Goal: Task Accomplishment & Management: Manage account settings

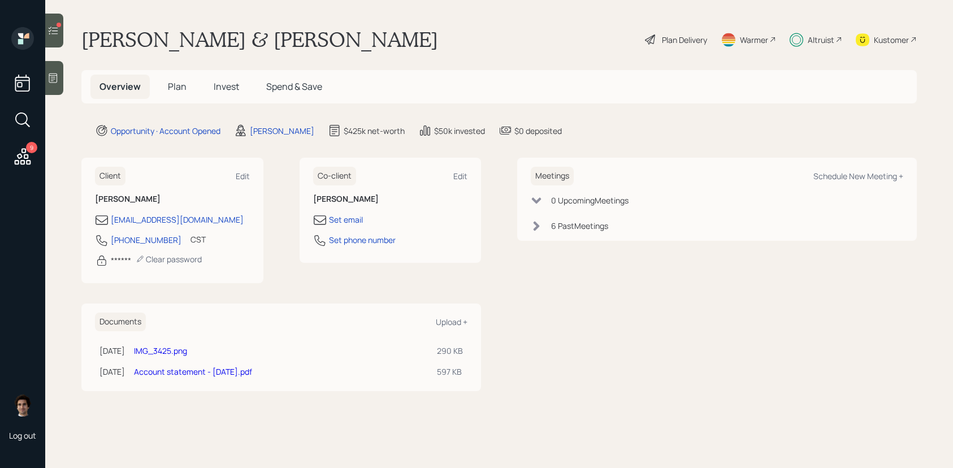
click at [165, 93] on h5 "Plan" at bounding box center [177, 87] width 37 height 24
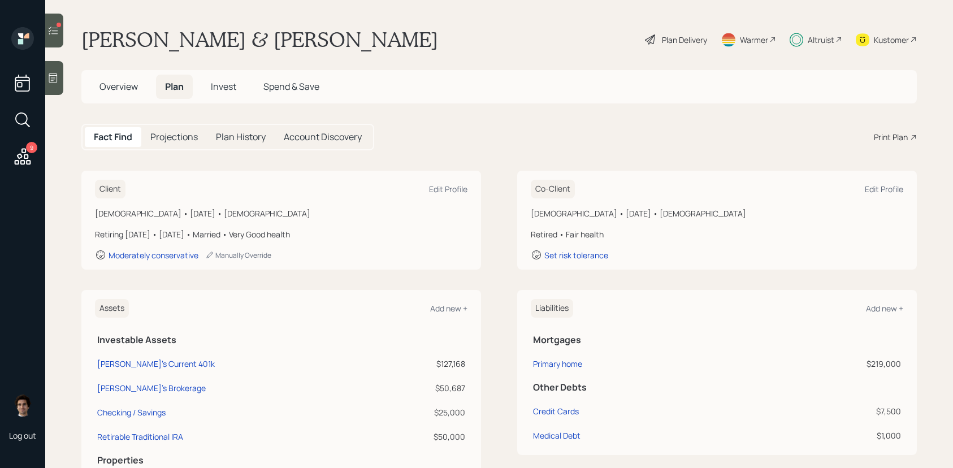
click at [218, 88] on span "Invest" at bounding box center [223, 86] width 25 height 12
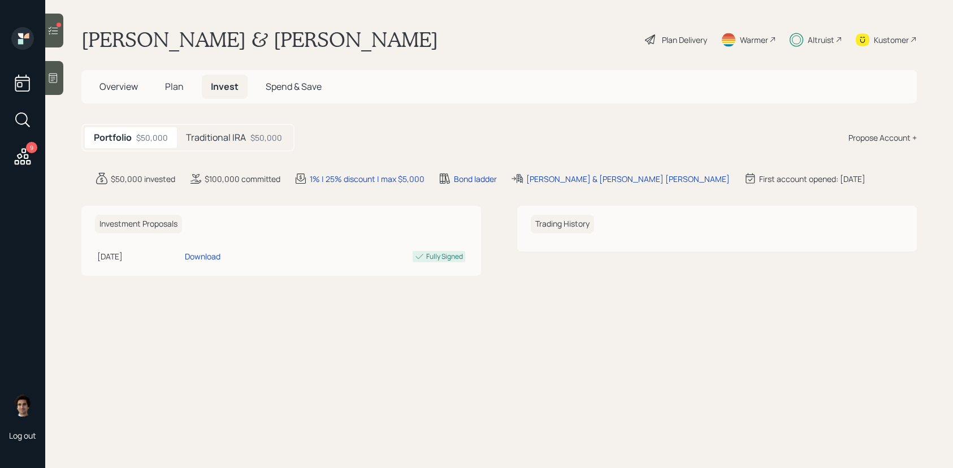
click at [229, 135] on h5 "Traditional IRA" at bounding box center [216, 137] width 60 height 11
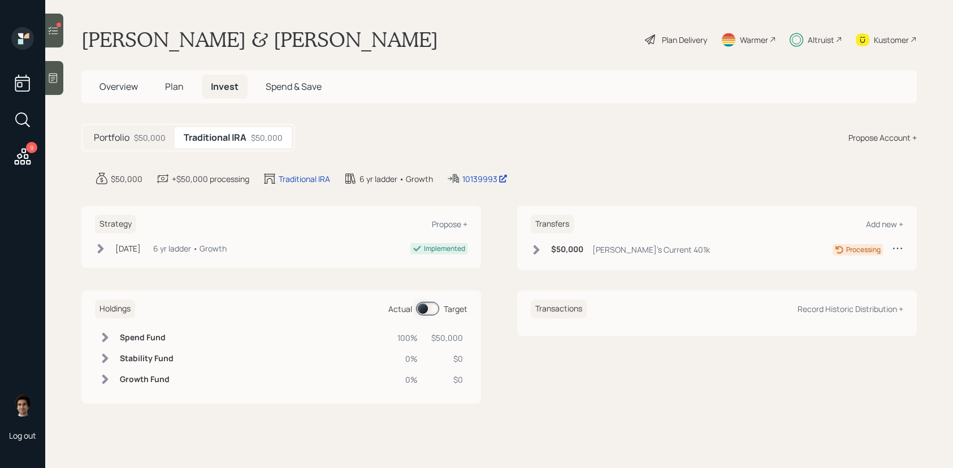
click at [179, 92] on span "Plan" at bounding box center [174, 86] width 19 height 12
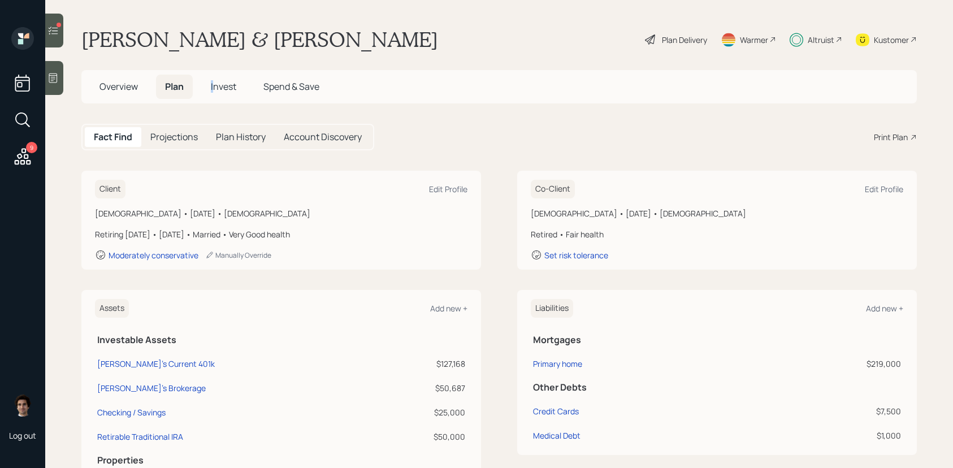
click at [215, 80] on span "Invest" at bounding box center [223, 86] width 25 height 12
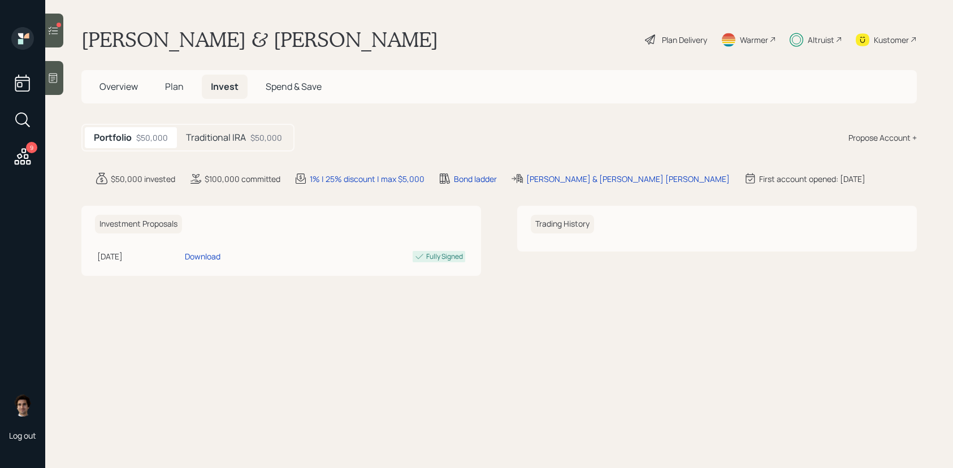
click at [250, 137] on div "$50,000" at bounding box center [266, 138] width 32 height 12
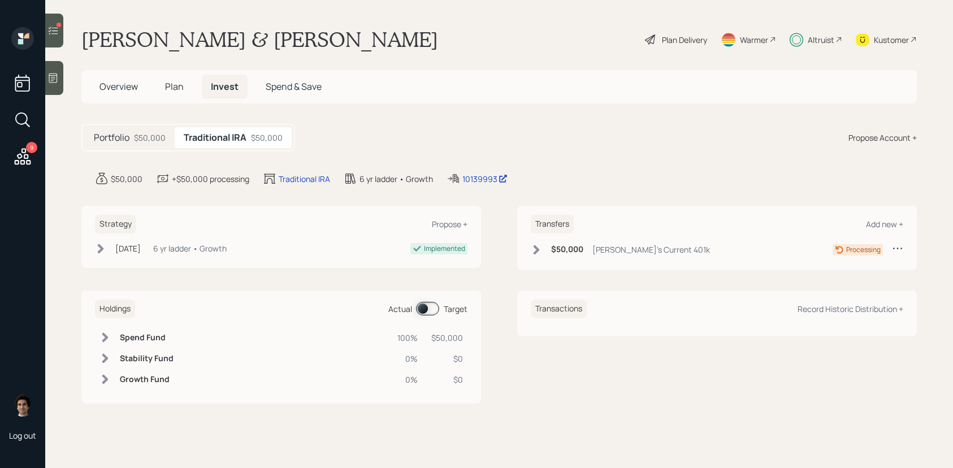
click at [176, 246] on div "6 yr ladder • Growth" at bounding box center [189, 249] width 73 height 12
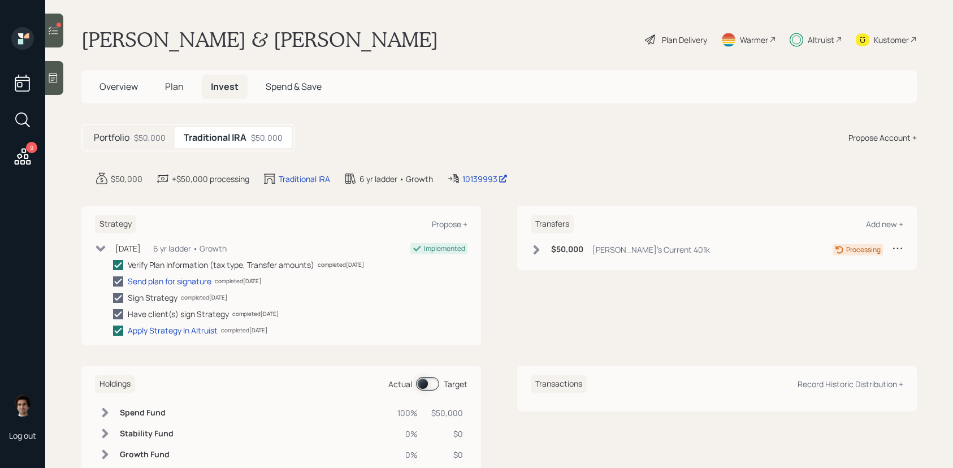
click at [642, 249] on div "[PERSON_NAME]'s Current 401k" at bounding box center [651, 250] width 118 height 12
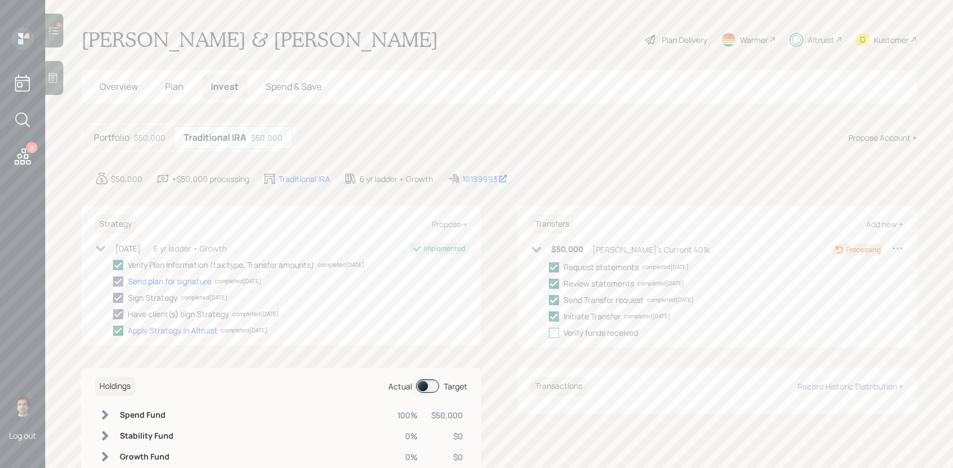
click at [554, 330] on div at bounding box center [554, 333] width 10 height 10
click at [549, 332] on input "checkbox" at bounding box center [548, 332] width 1 height 1
checkbox input "true"
click at [12, 107] on div "9" at bounding box center [22, 121] width 20 height 97
click at [21, 133] on div "9" at bounding box center [22, 121] width 20 height 97
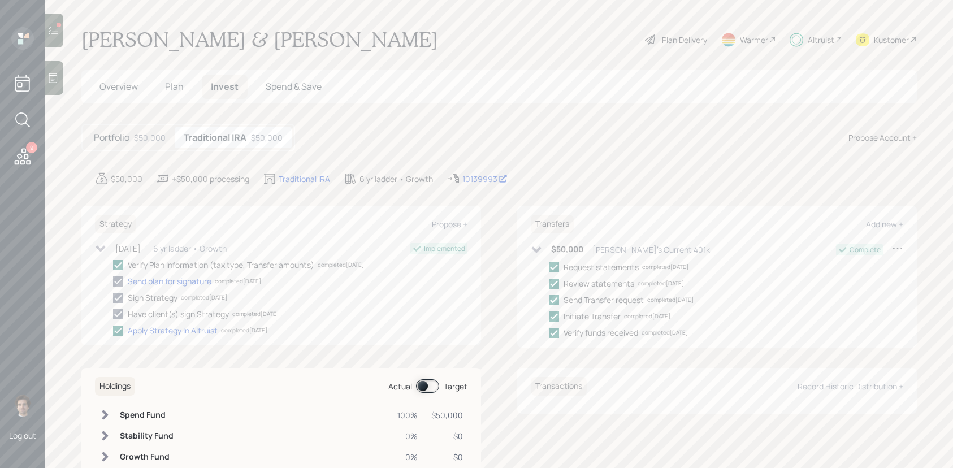
click at [24, 149] on icon at bounding box center [23, 156] width 16 height 16
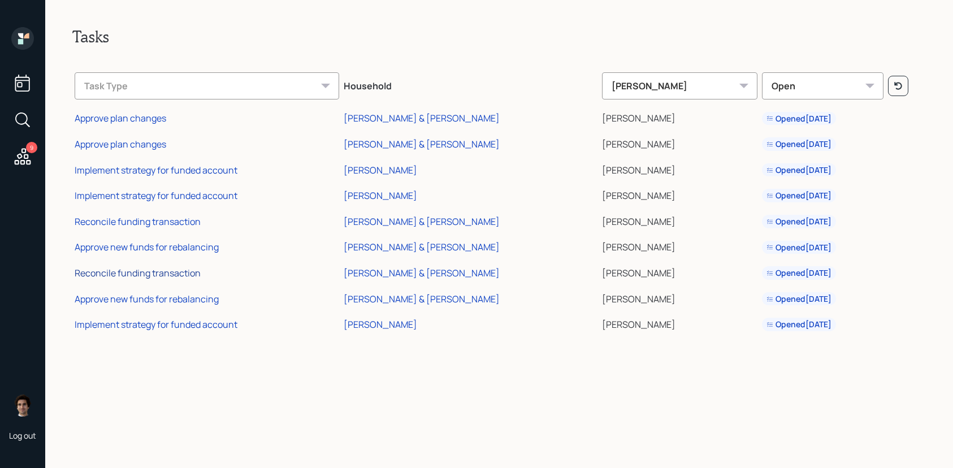
click at [179, 276] on div "Reconcile funding transaction" at bounding box center [138, 273] width 126 height 12
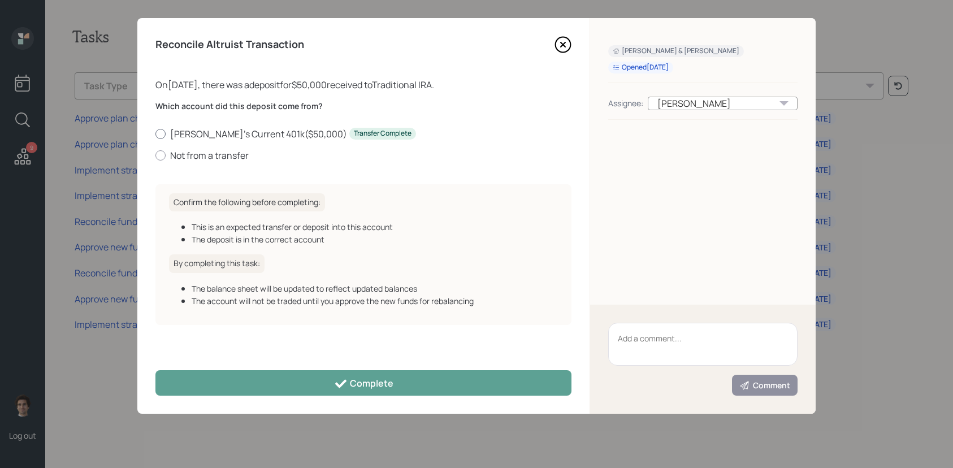
click at [184, 137] on label "[PERSON_NAME]'s Current 401k ( $50,000 ) Transfer Complete" at bounding box center [363, 134] width 416 height 12
click at [155, 134] on input "[PERSON_NAME]'s Current 401k ( $50,000 ) Transfer Complete" at bounding box center [155, 133] width 1 height 1
radio input "true"
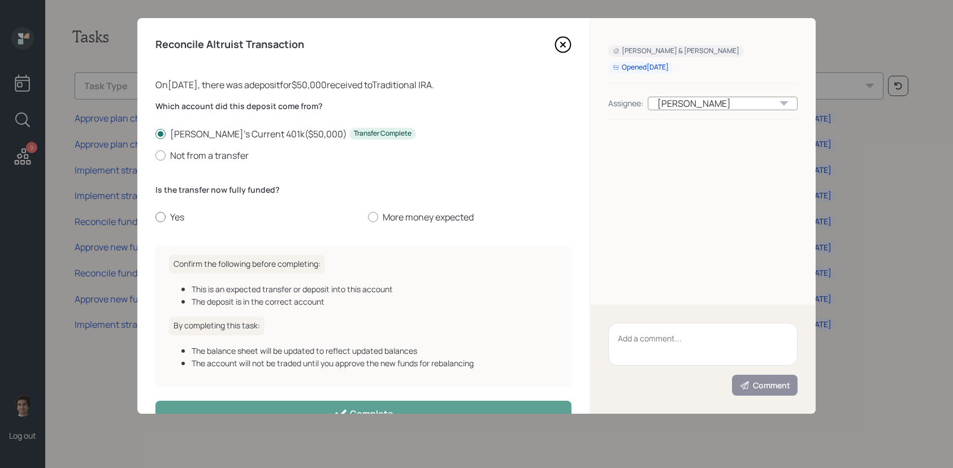
click at [177, 218] on label "Yes" at bounding box center [257, 217] width 204 height 12
click at [155, 218] on input "Yes" at bounding box center [155, 217] width 1 height 1
radio input "true"
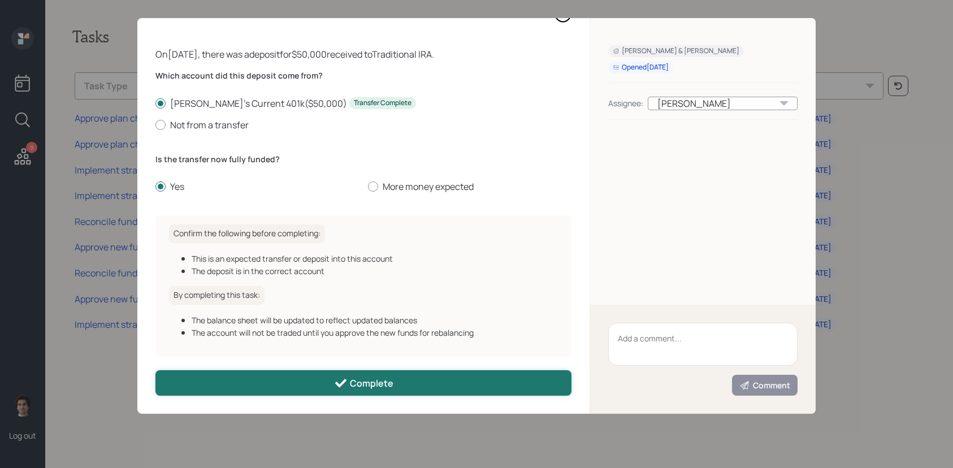
click at [292, 383] on button "Complete" at bounding box center [363, 382] width 416 height 25
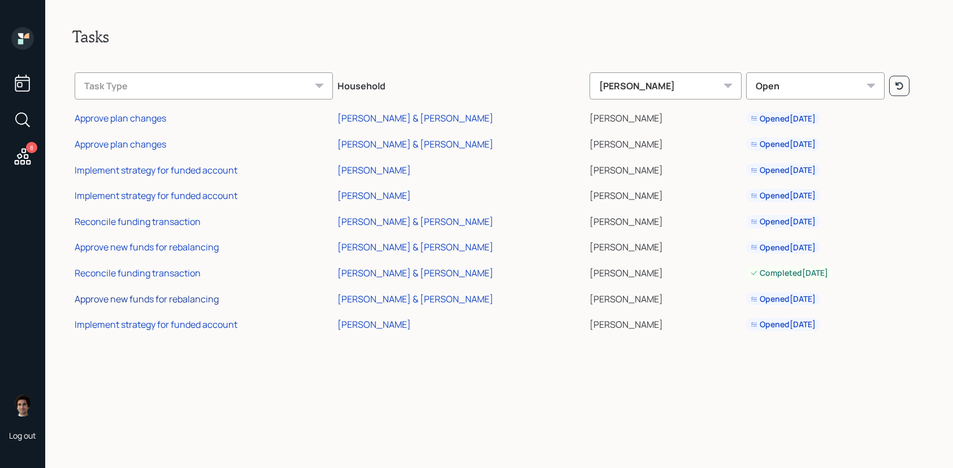
click at [175, 298] on div "Approve new funds for rebalancing" at bounding box center [147, 299] width 144 height 12
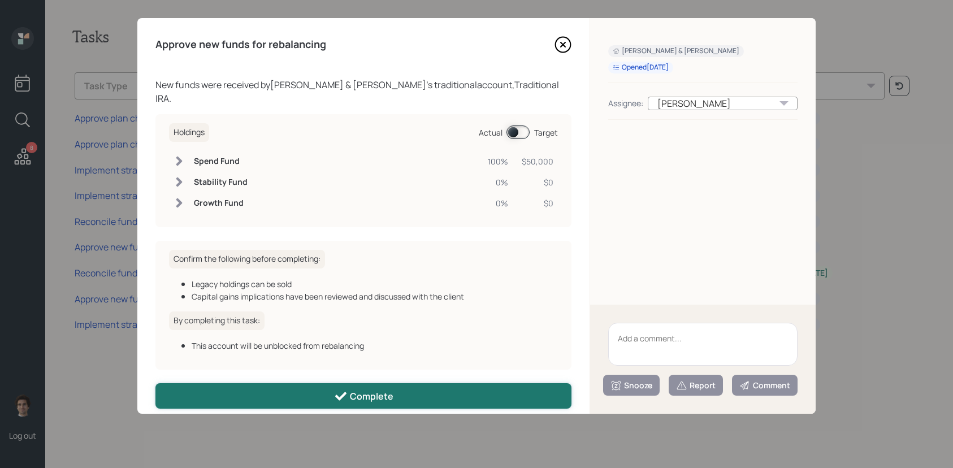
click at [299, 392] on button "Complete" at bounding box center [363, 395] width 416 height 25
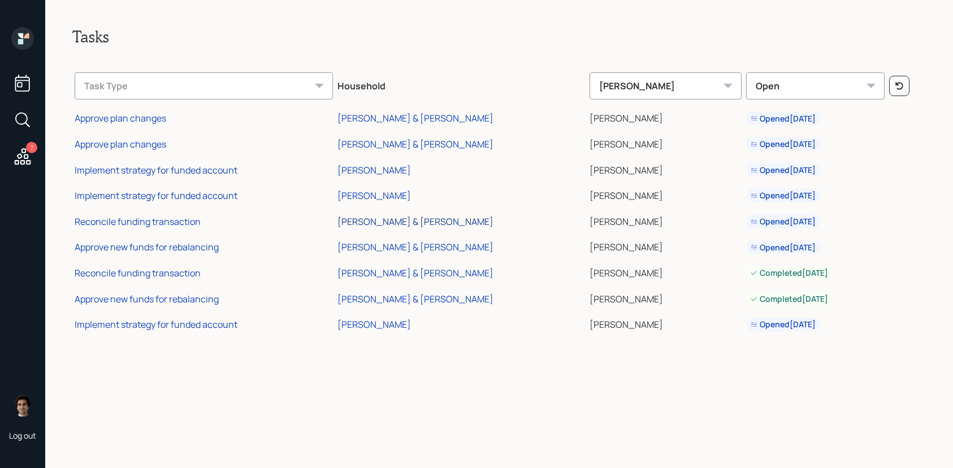
click at [367, 224] on div "[PERSON_NAME] & [PERSON_NAME]" at bounding box center [416, 221] width 156 height 12
